Goal: Information Seeking & Learning: Understand process/instructions

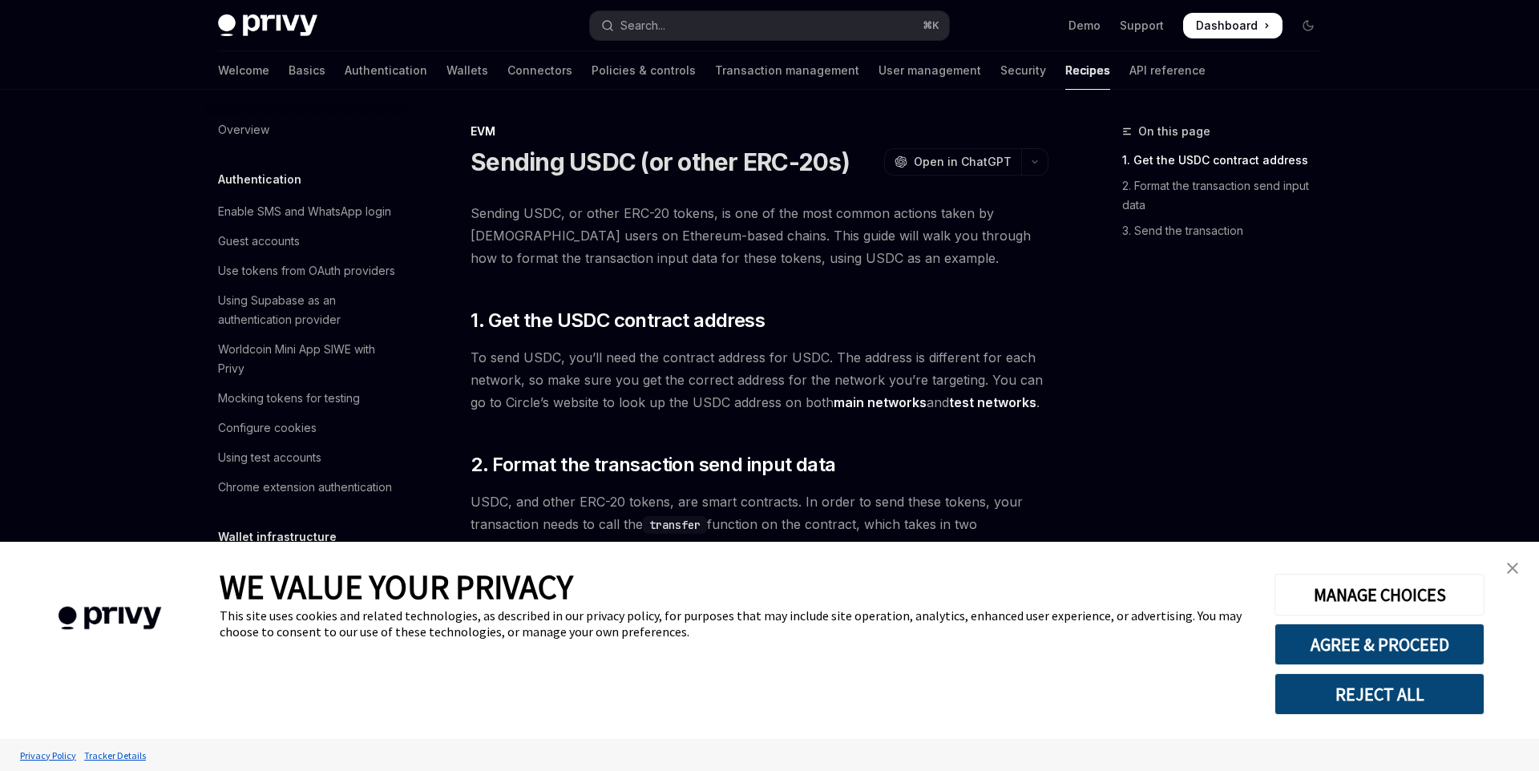
scroll to position [2003, 0]
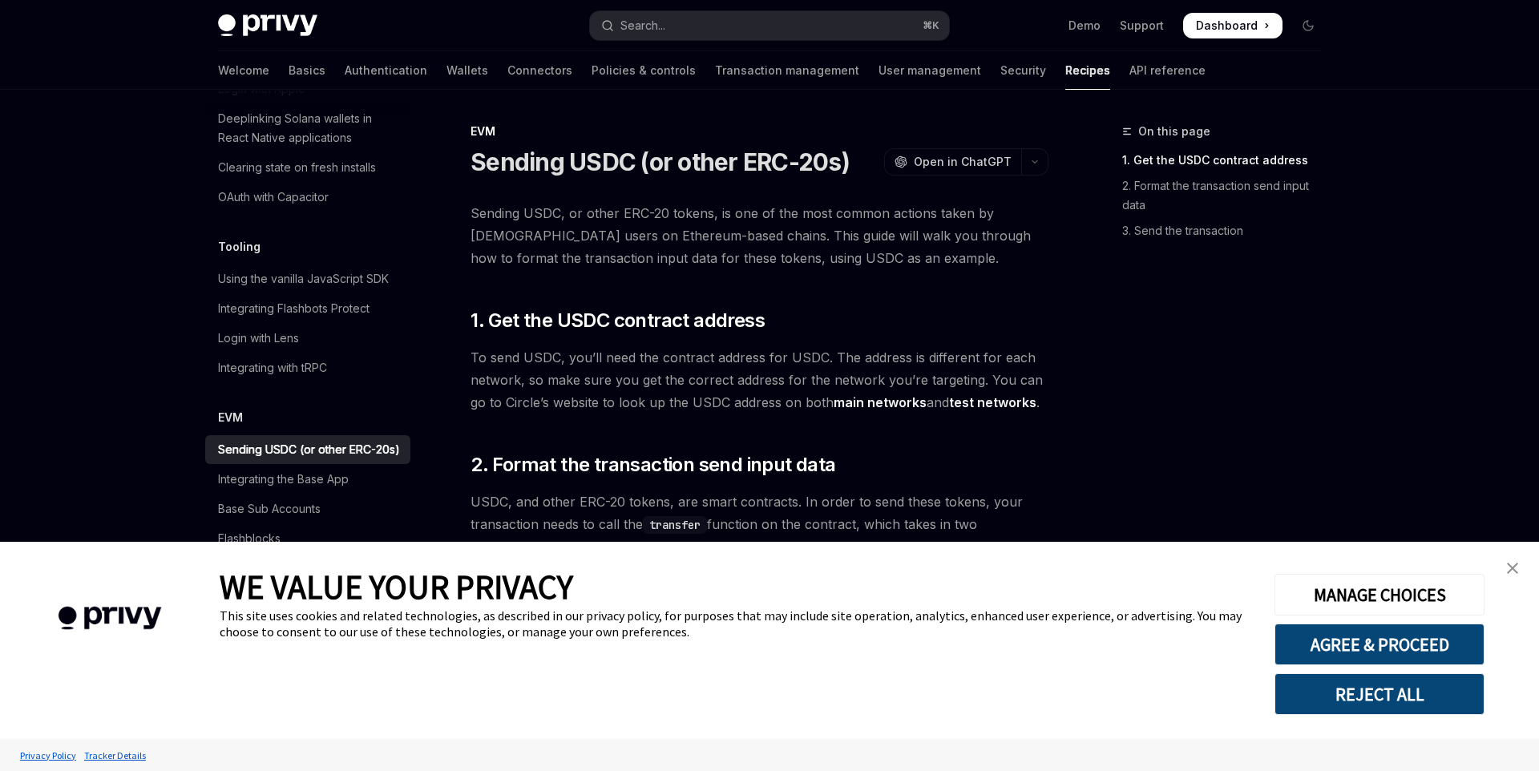
click at [1510, 569] on img "close banner" at bounding box center [1512, 568] width 11 height 11
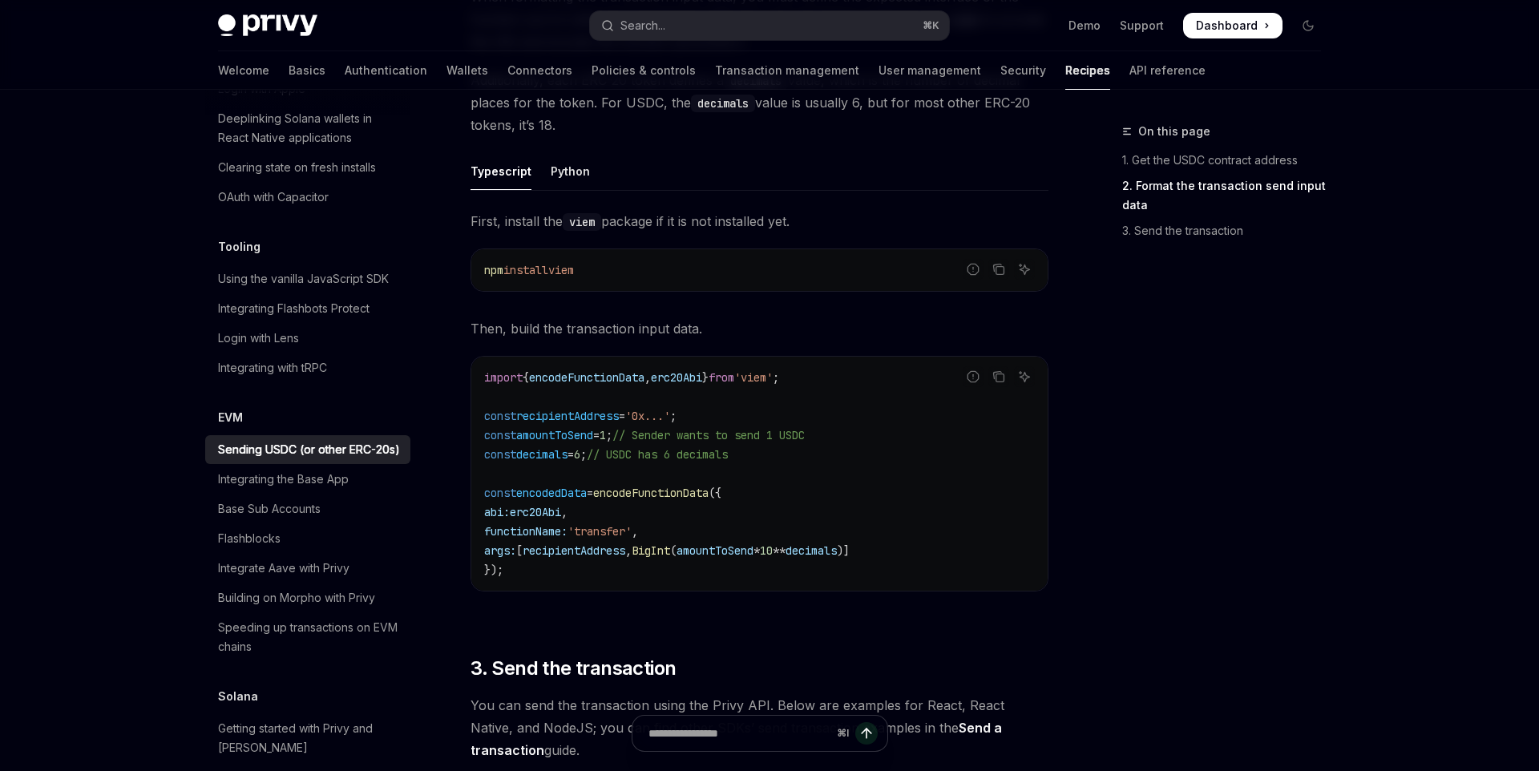
scroll to position [681, 0]
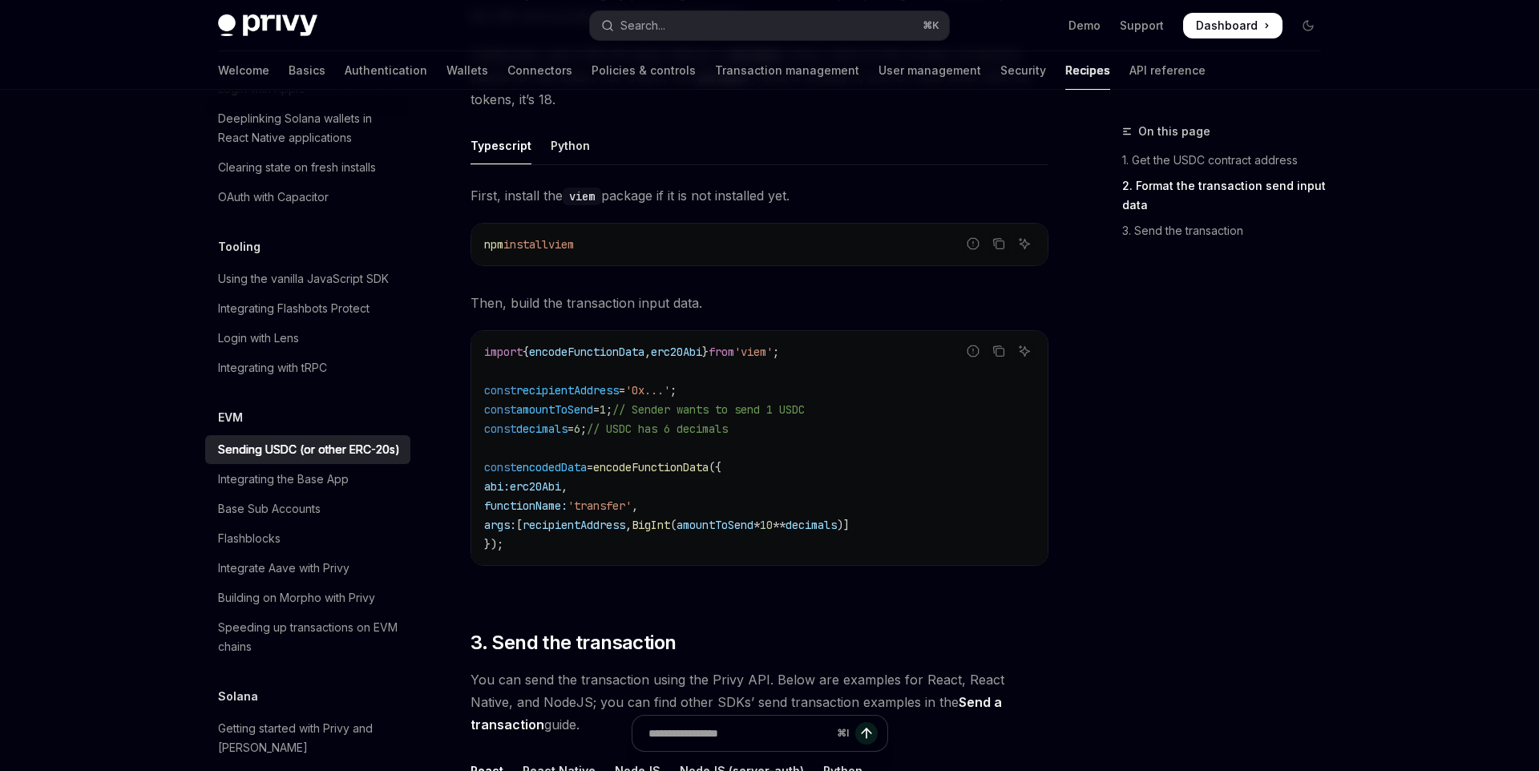
click at [671, 463] on span "encodeFunctionData" at bounding box center [650, 467] width 115 height 14
click at [675, 532] on code "import { encodeFunctionData , erc20Abi } from 'viem' ; const recipientAddress =…" at bounding box center [759, 448] width 551 height 212
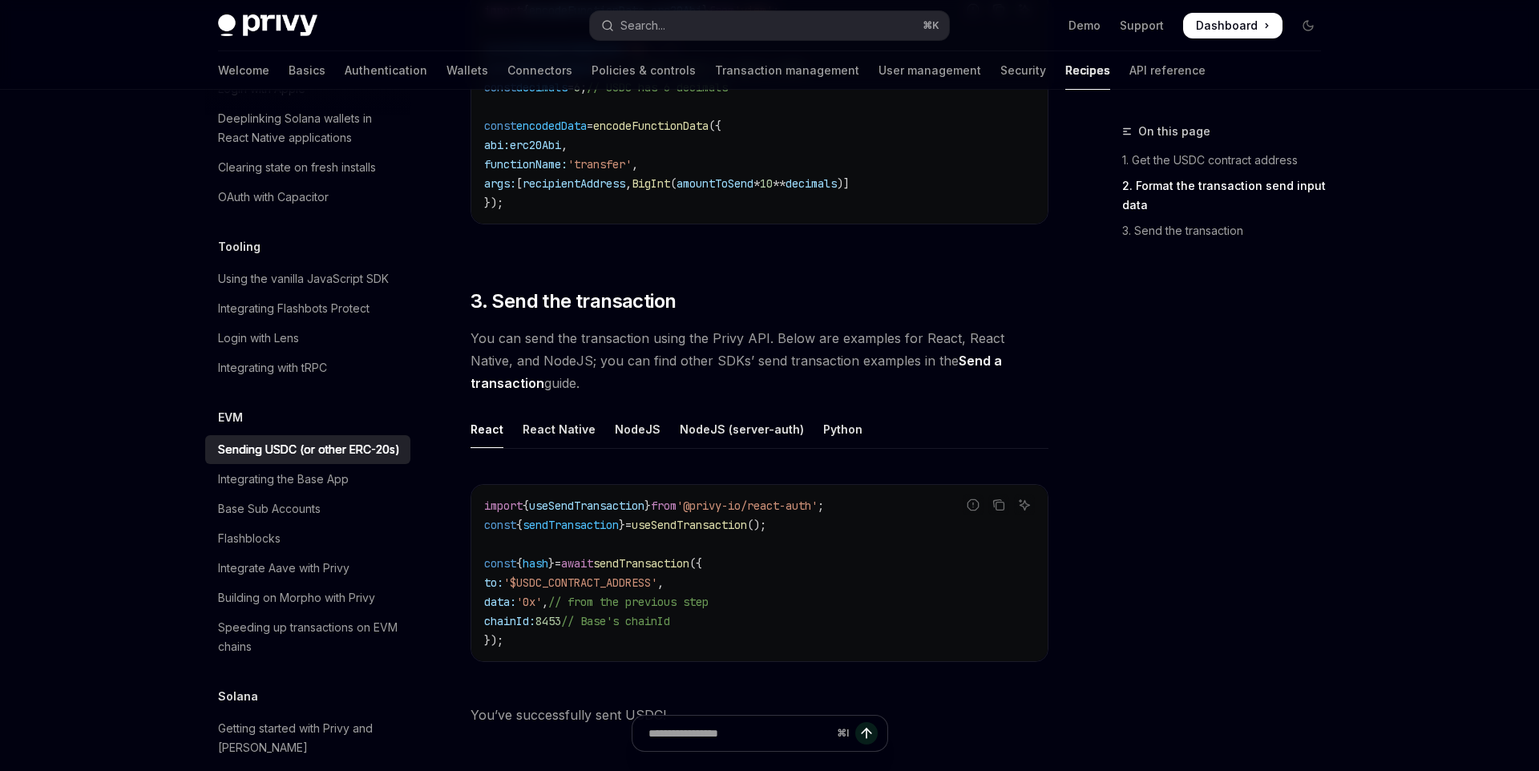
scroll to position [1029, 0]
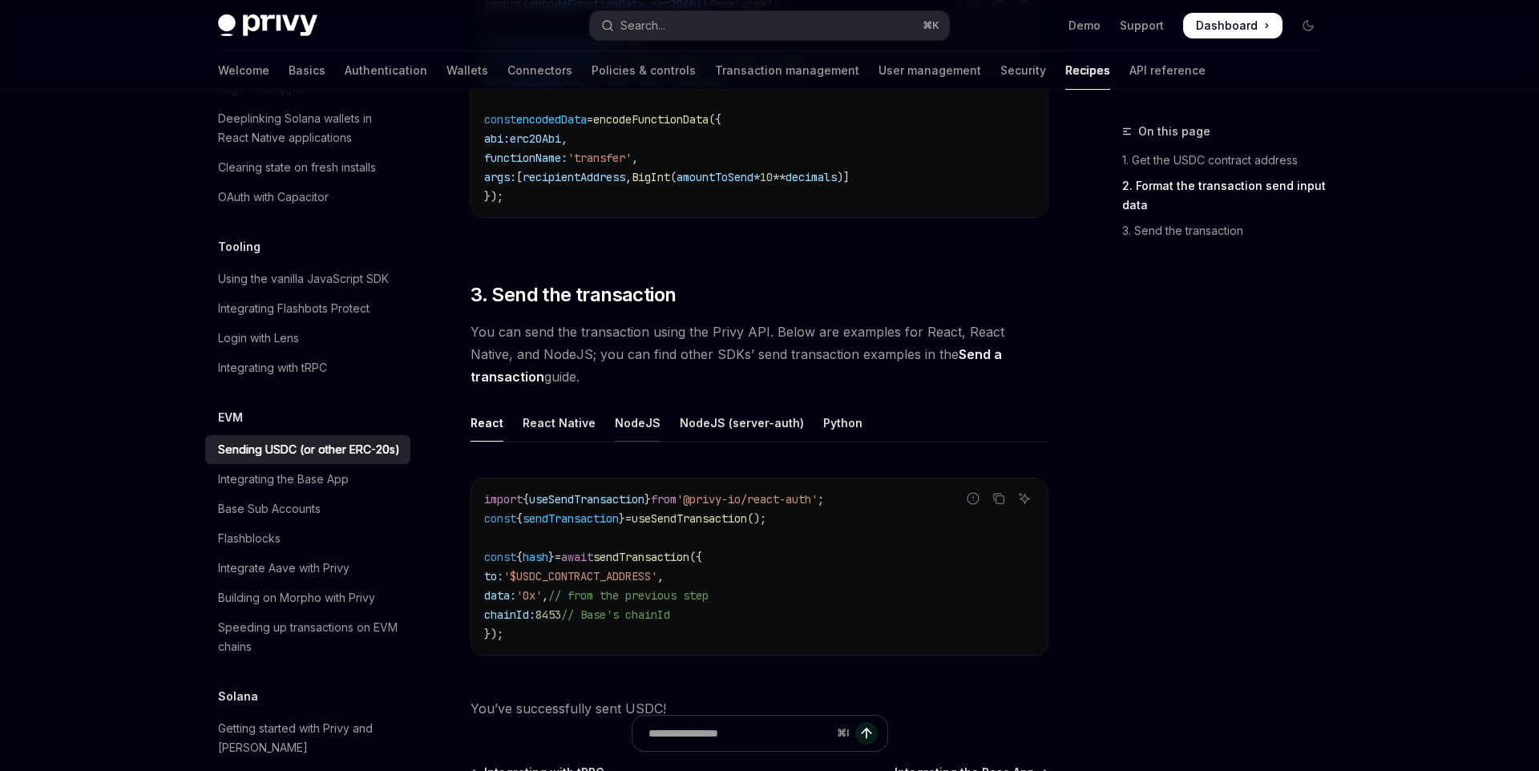
click at [628, 427] on div "NodeJS" at bounding box center [638, 423] width 46 height 38
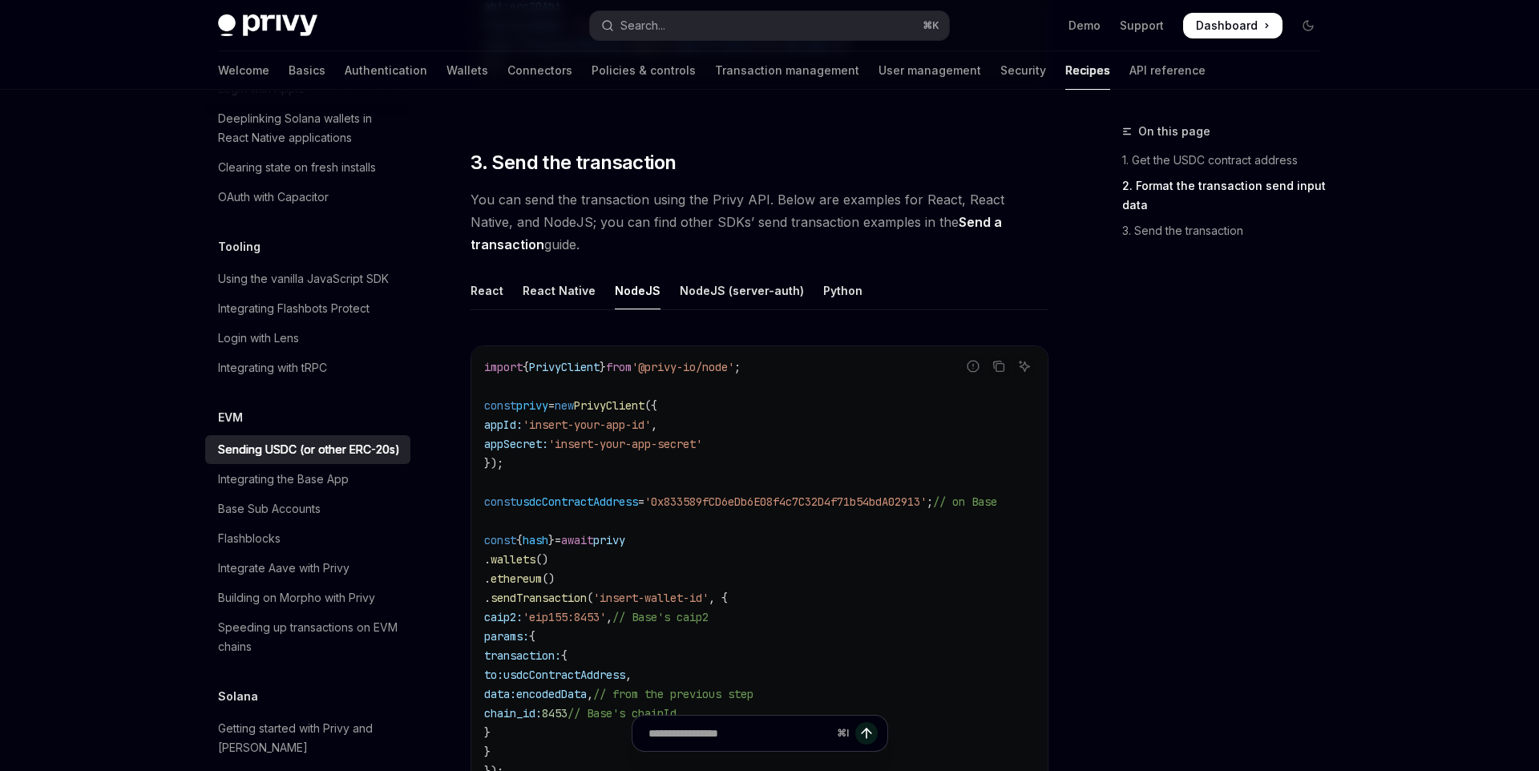
scroll to position [1173, 0]
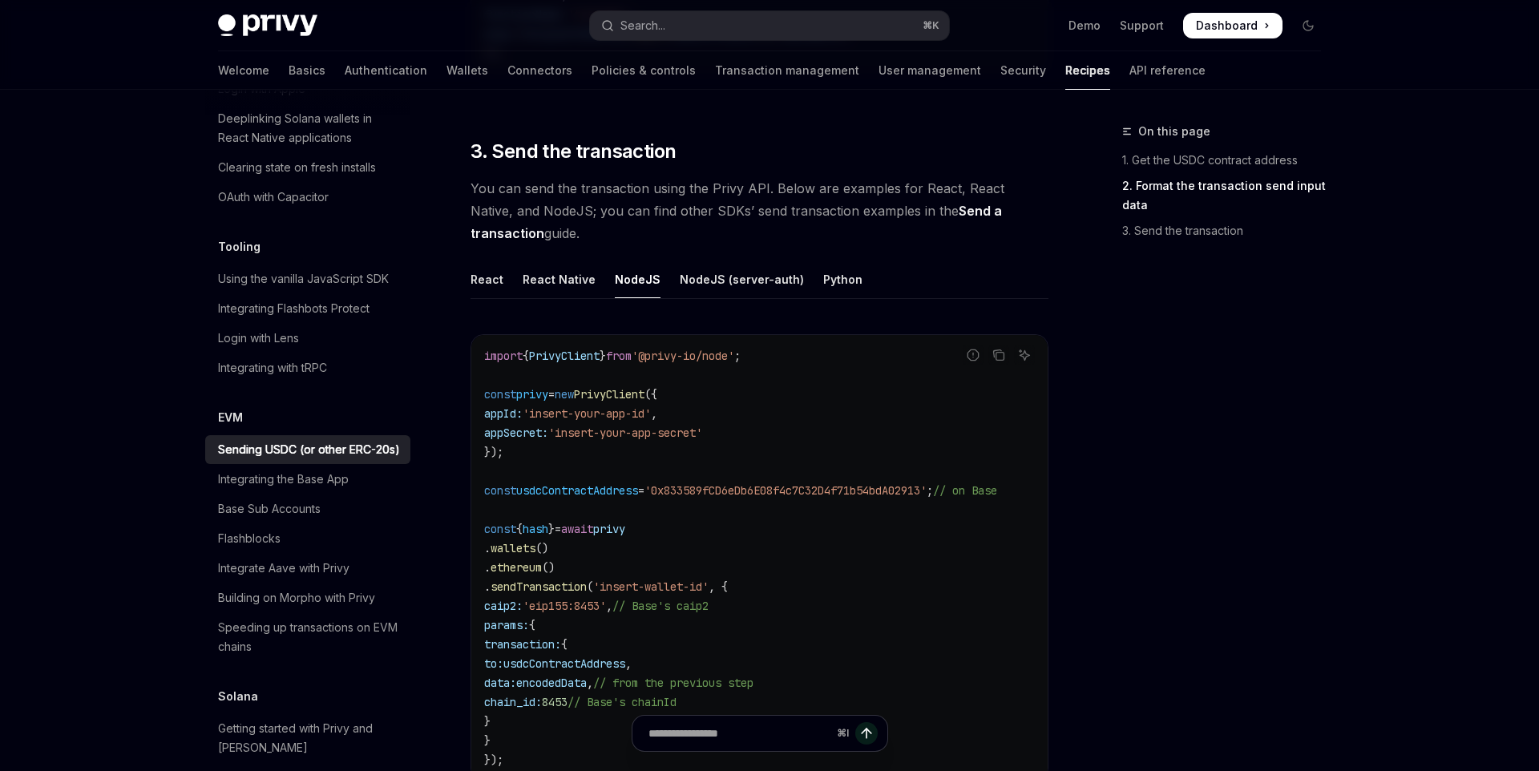
click at [612, 486] on span "usdcContractAddress" at bounding box center [577, 490] width 122 height 14
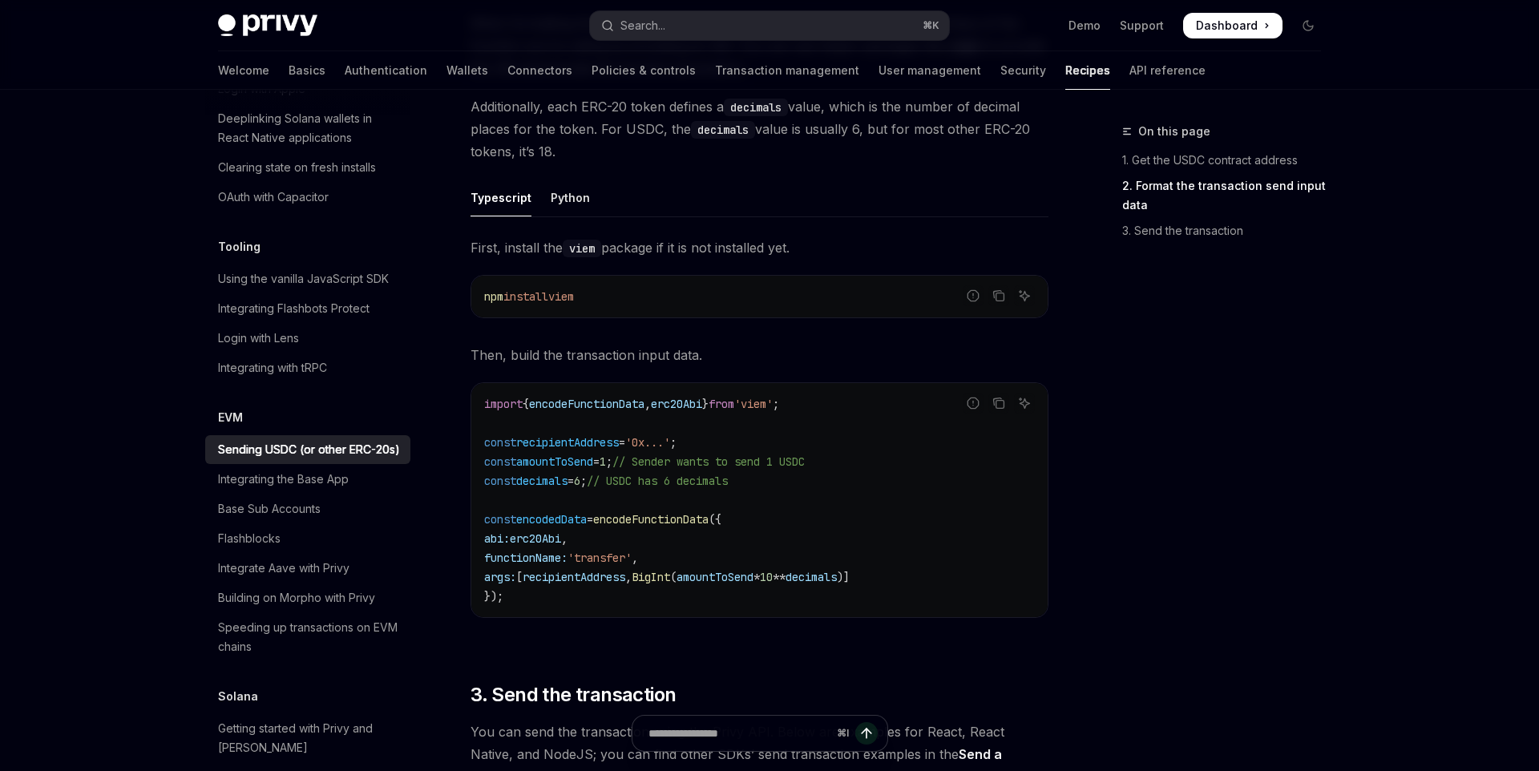
scroll to position [612, 0]
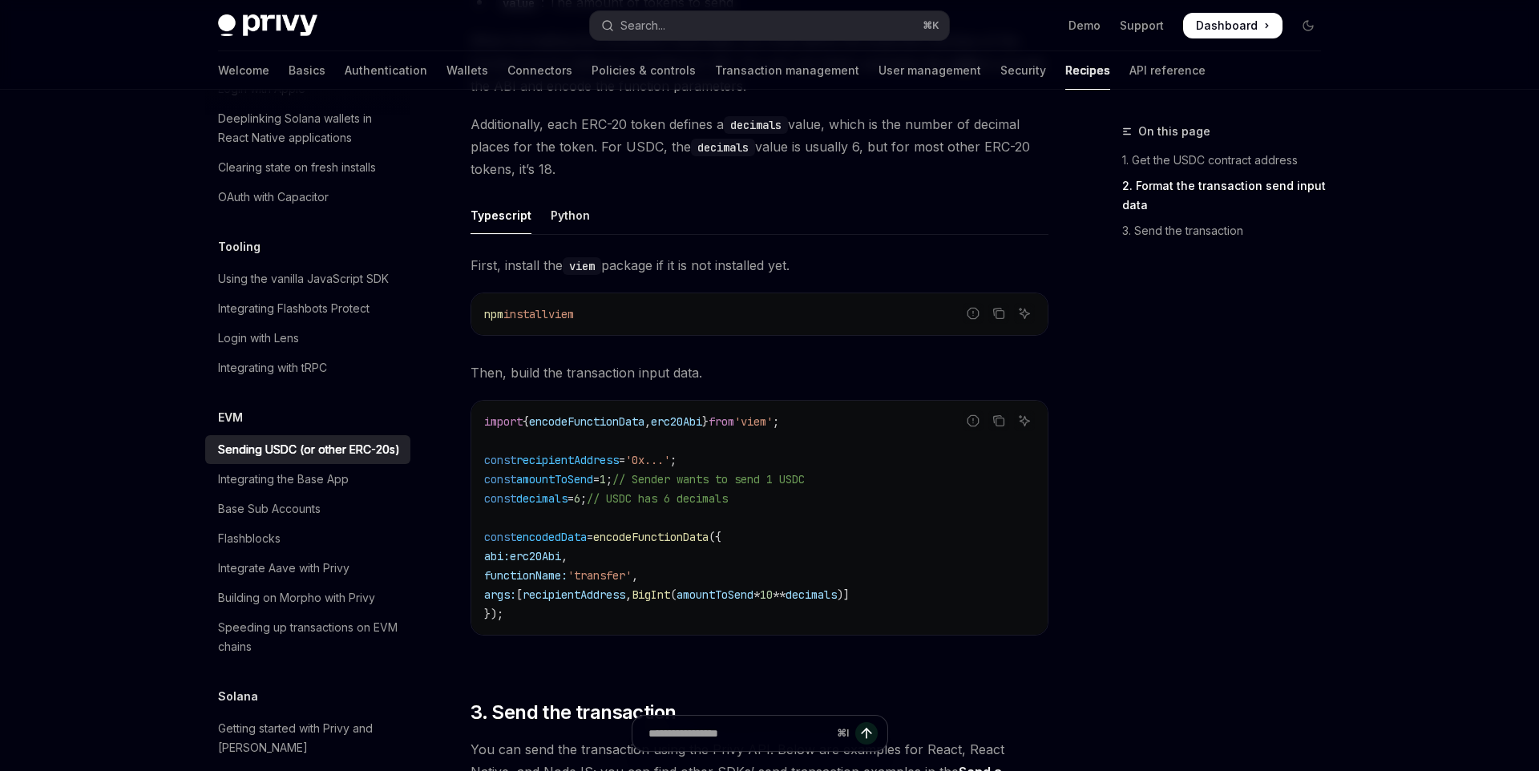
click at [685, 583] on code "import { encodeFunctionData , erc20Abi } from 'viem' ; const recipientAddress =…" at bounding box center [759, 518] width 551 height 212
click at [670, 593] on span "BigInt" at bounding box center [651, 595] width 38 height 14
click at [721, 625] on div "import { encodeFunctionData , erc20Abi } from 'viem' ; const recipientAddress =…" at bounding box center [759, 518] width 576 height 234
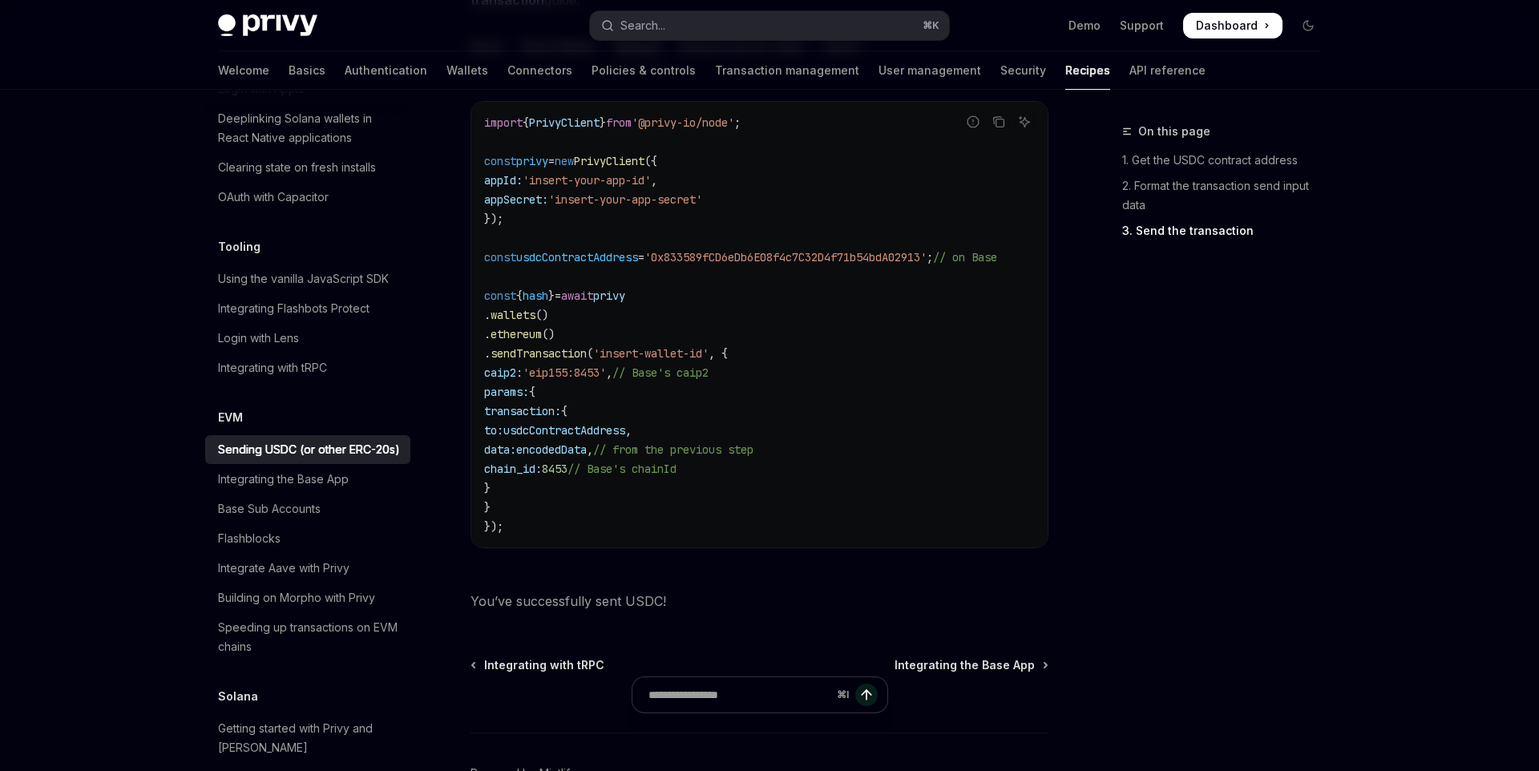
scroll to position [1513, 0]
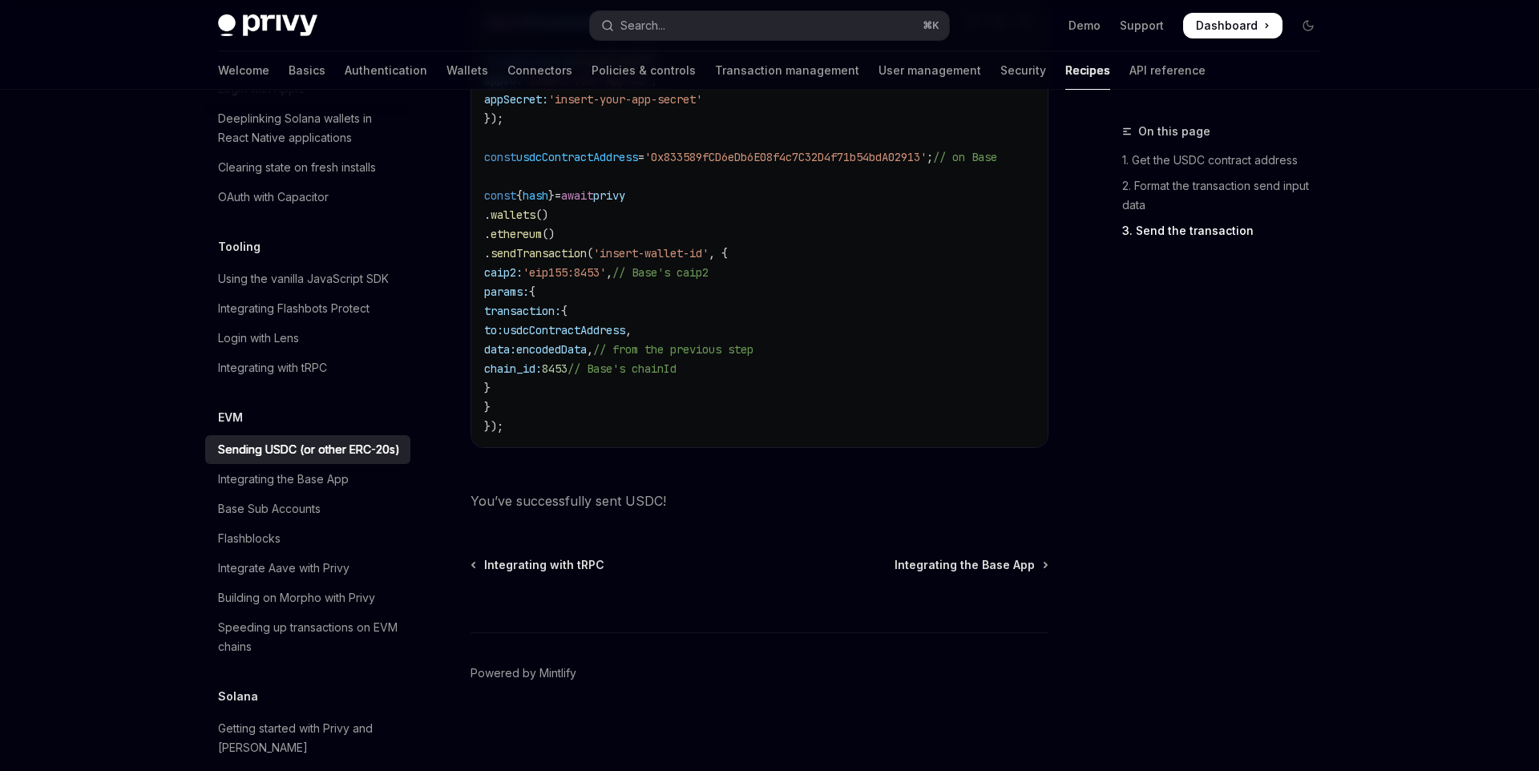
type textarea "*"
